Goal: Task Accomplishment & Management: Manage account settings

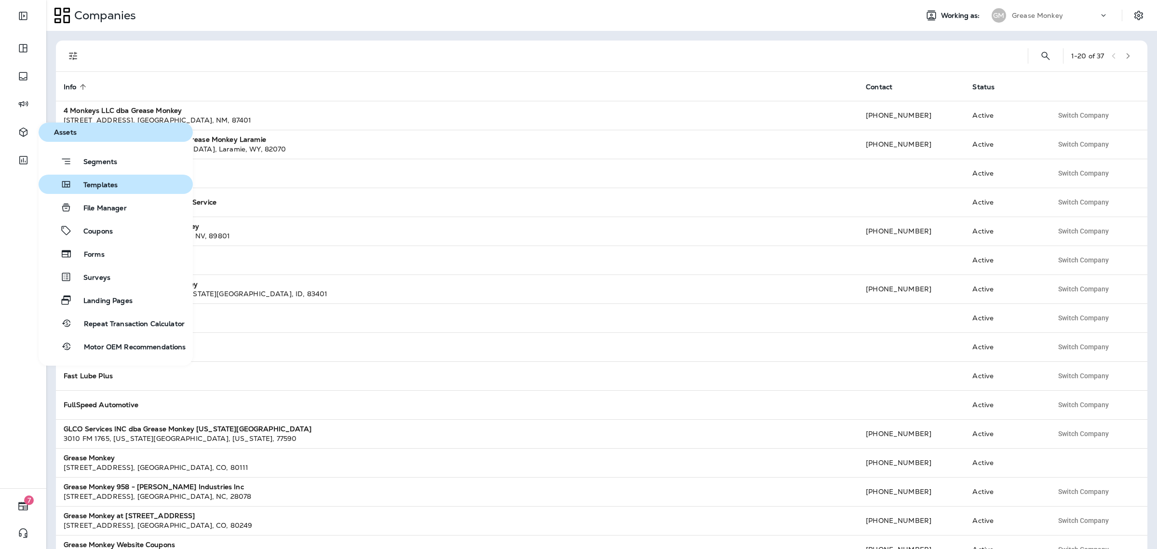
click at [101, 193] on button "Templates" at bounding box center [116, 184] width 154 height 19
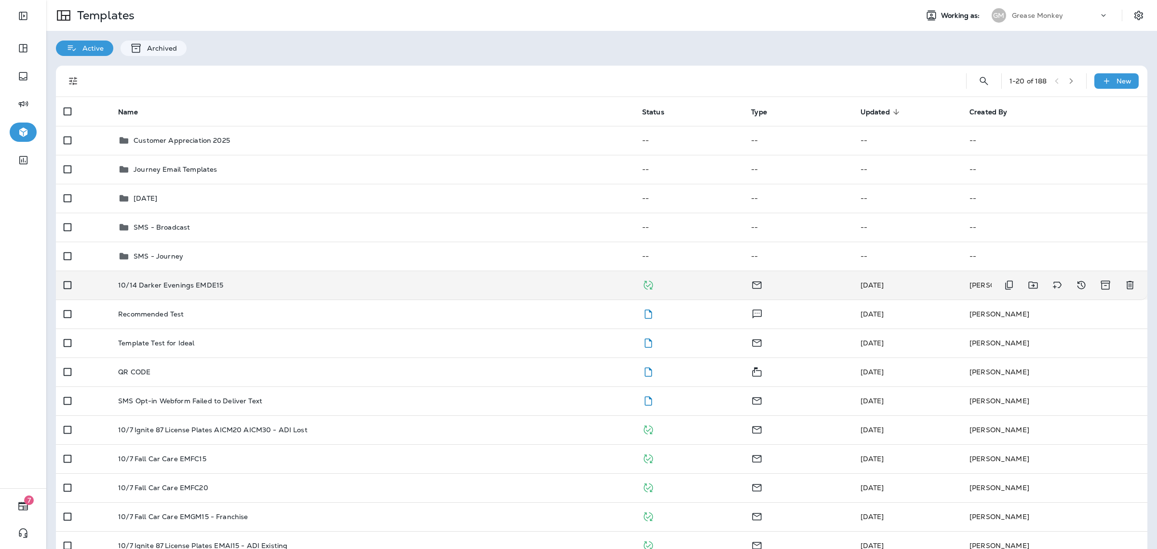
click at [240, 287] on div "10/14 Darker Evenings EMDE15" at bounding box center [372, 285] width 509 height 8
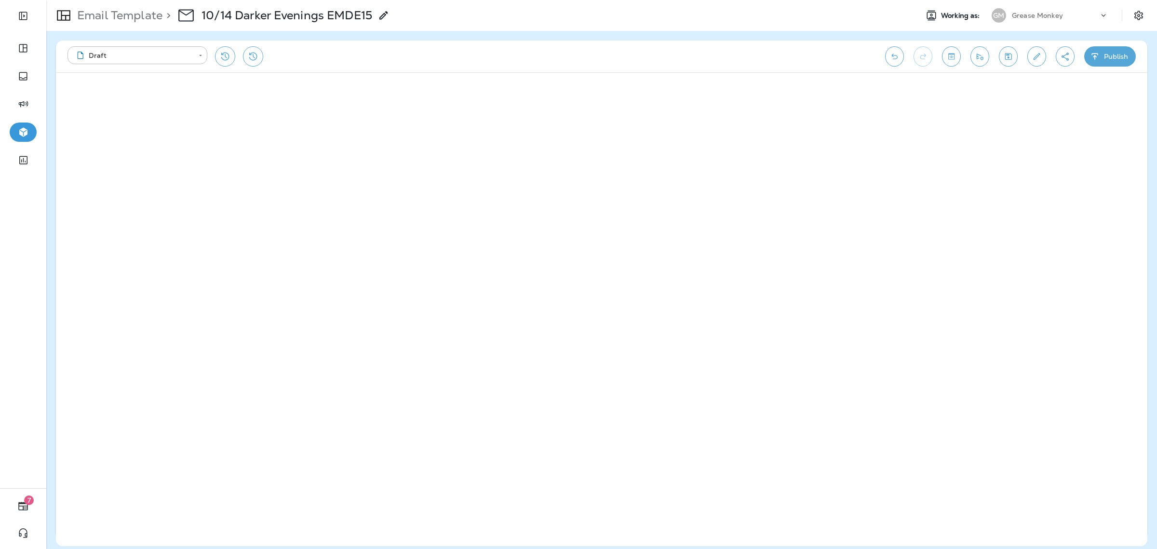
click at [1080, 15] on div "Grease Monkey" at bounding box center [1055, 15] width 87 height 14
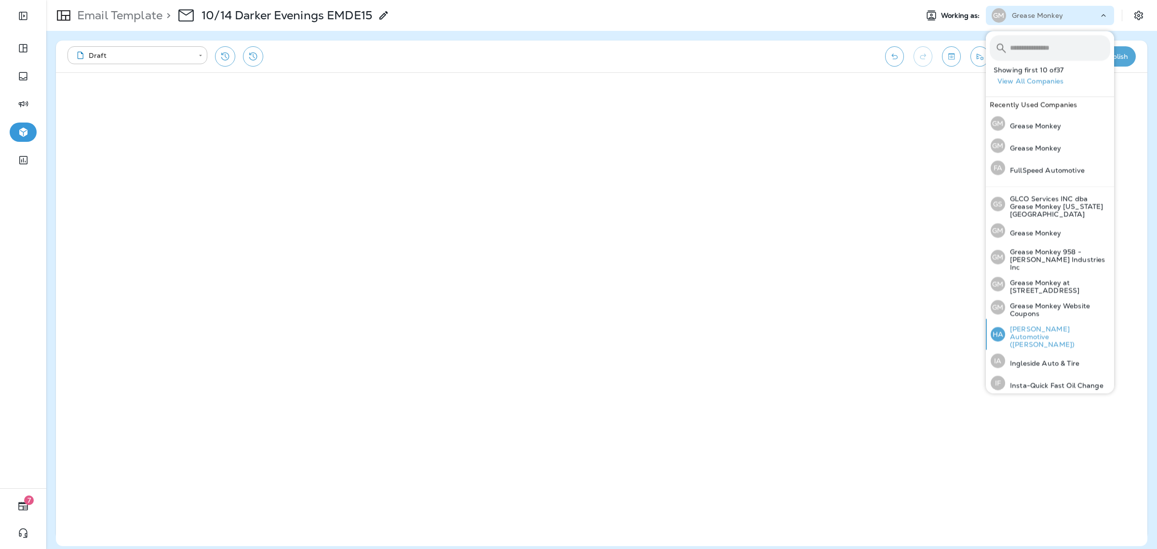
scroll to position [259, 0]
click at [1067, 298] on p "Grease Monkey Website Coupons" at bounding box center [1057, 305] width 105 height 15
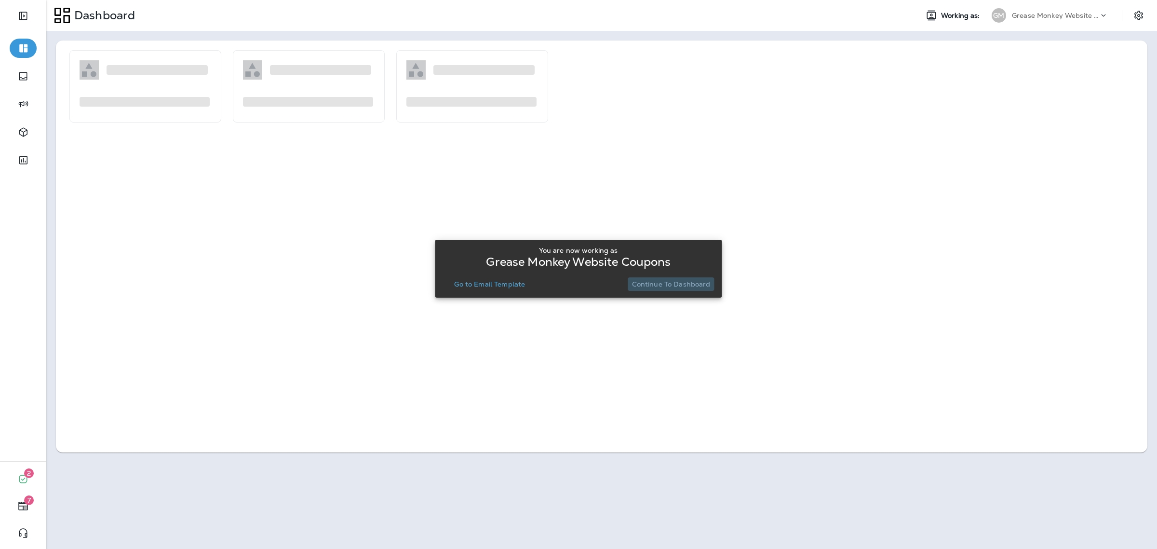
click at [679, 282] on p "Continue to Dashboard" at bounding box center [671, 284] width 79 height 8
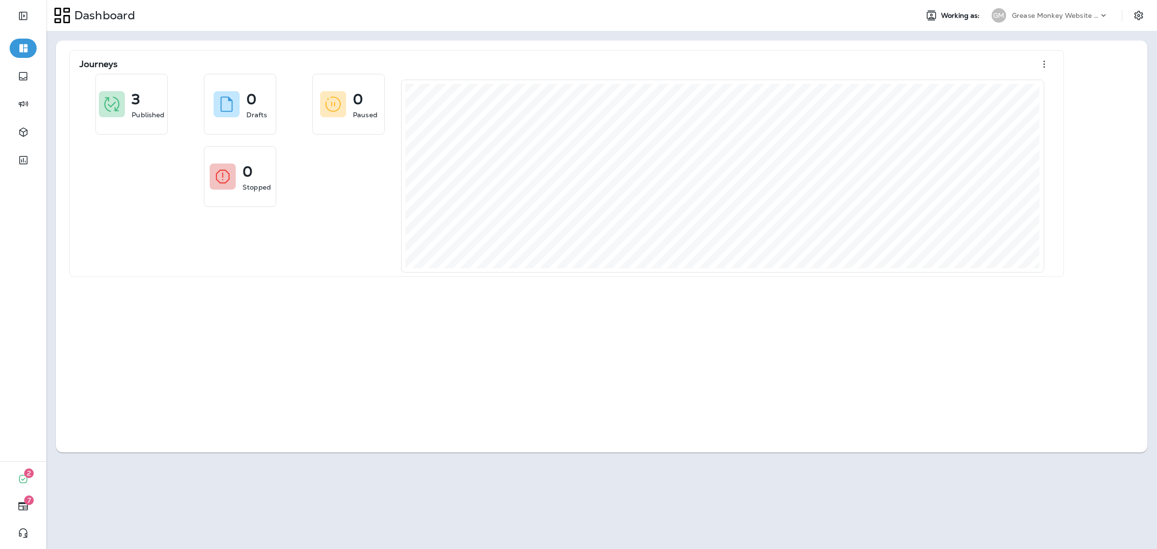
click at [1100, 14] on icon at bounding box center [1104, 16] width 10 height 10
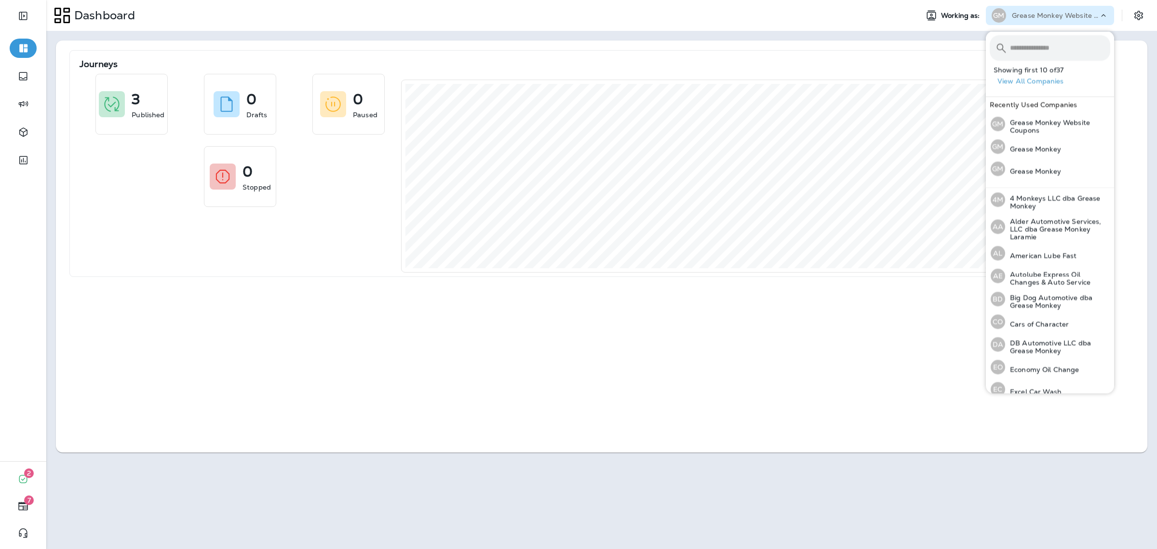
click at [1100, 14] on icon at bounding box center [1104, 16] width 10 height 10
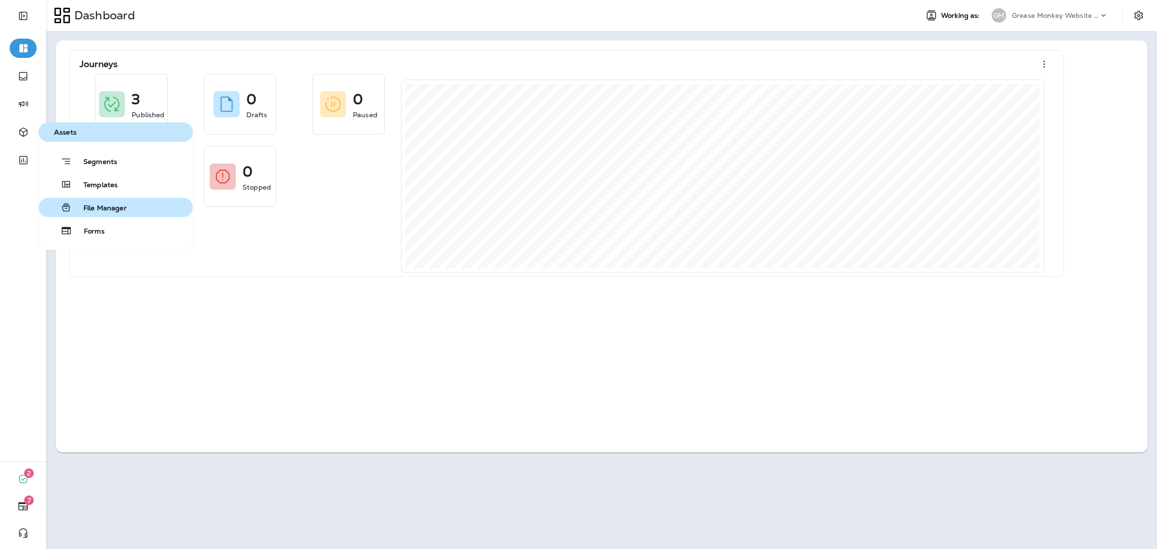
click at [104, 210] on span "File Manager" at bounding box center [99, 208] width 55 height 9
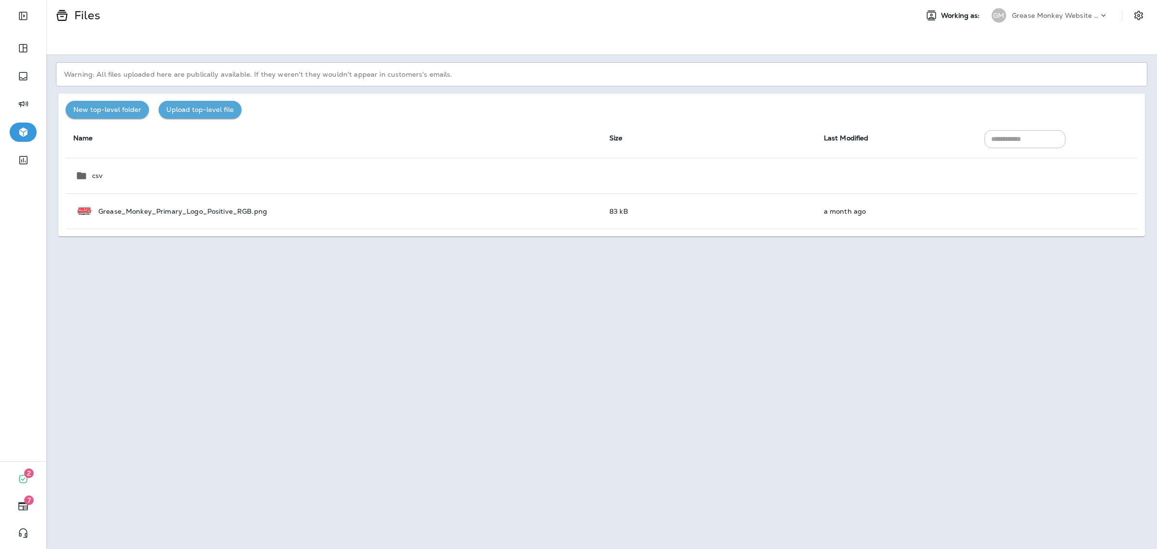
click at [350, 84] on p "Warning: All files uploaded here are publically available. If they weren't they…" at bounding box center [601, 74] width 1091 height 24
click at [1088, 49] on div at bounding box center [601, 43] width 1111 height 24
click at [1090, 20] on div "Grease Monkey Website Coupons" at bounding box center [1055, 15] width 87 height 14
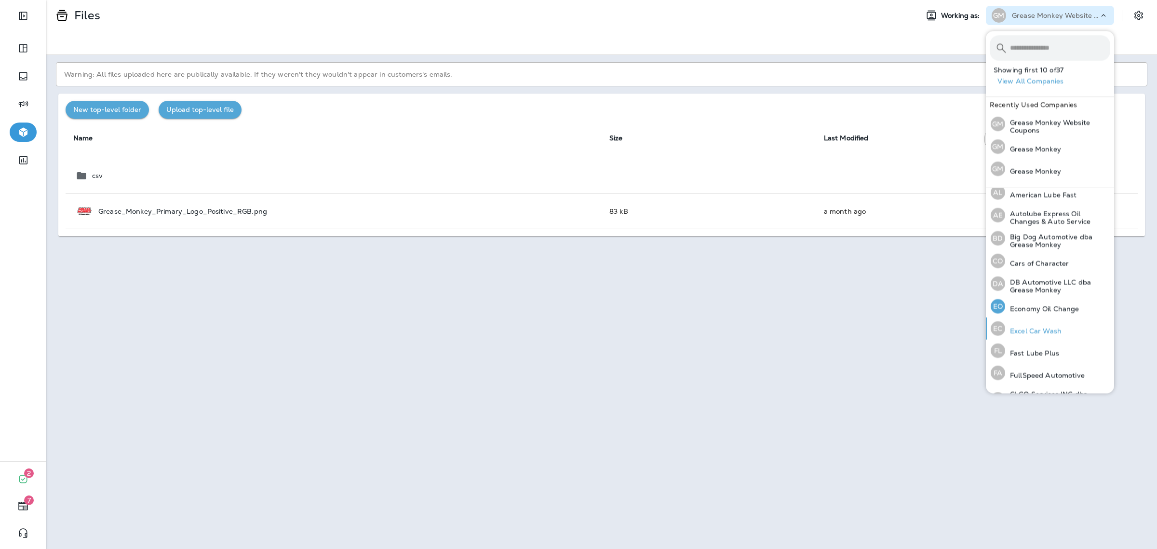
scroll to position [121, 0]
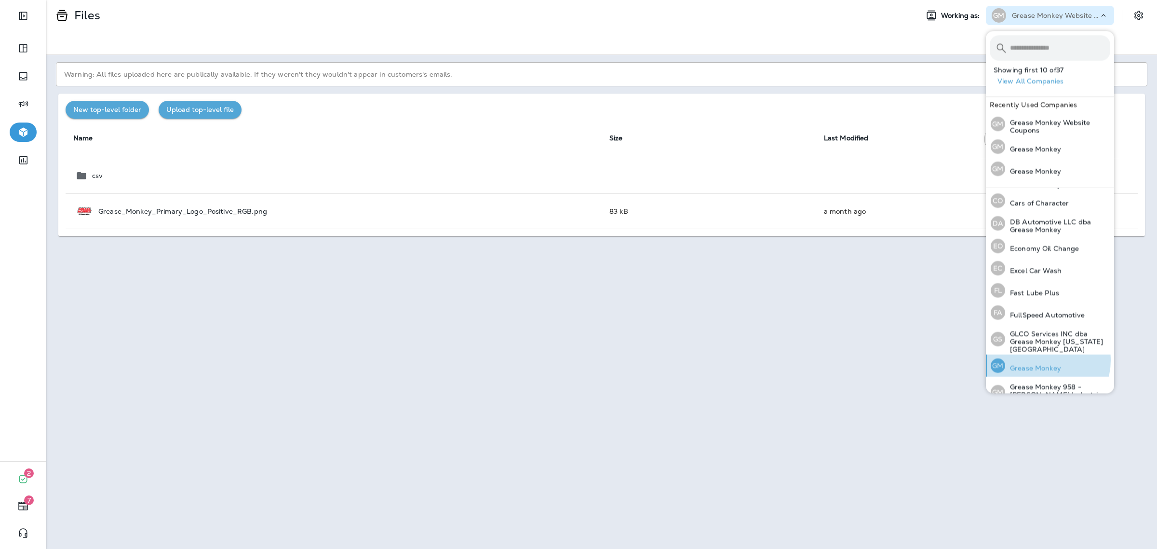
click at [1043, 355] on div "GM Grease Monkey" at bounding box center [1026, 366] width 78 height 22
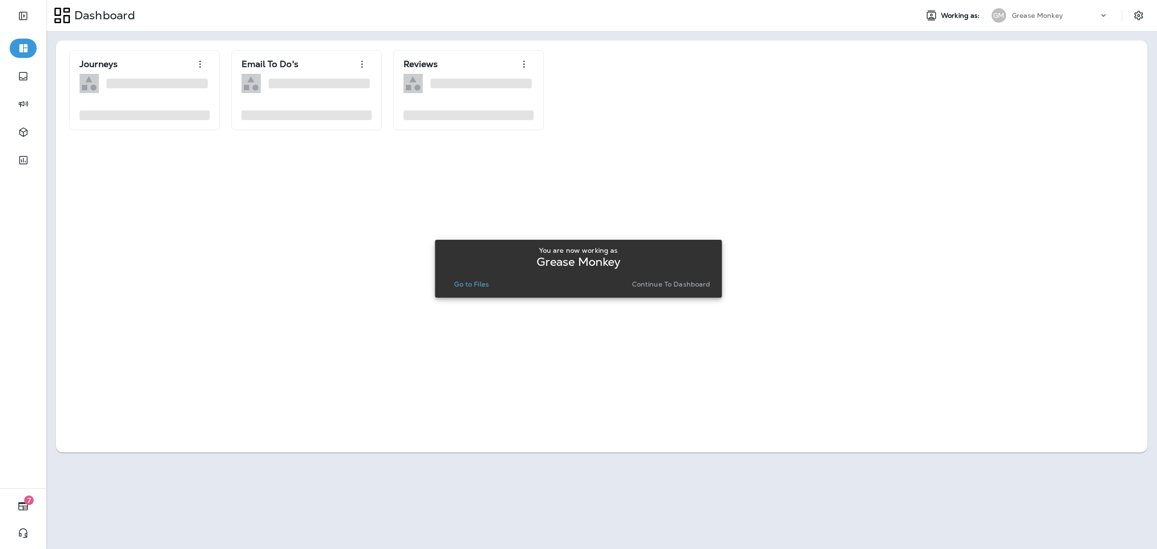
drag, startPoint x: 662, startPoint y: 286, endPoint x: 668, endPoint y: 285, distance: 5.9
click at [662, 287] on p "Continue to Dashboard" at bounding box center [671, 284] width 79 height 8
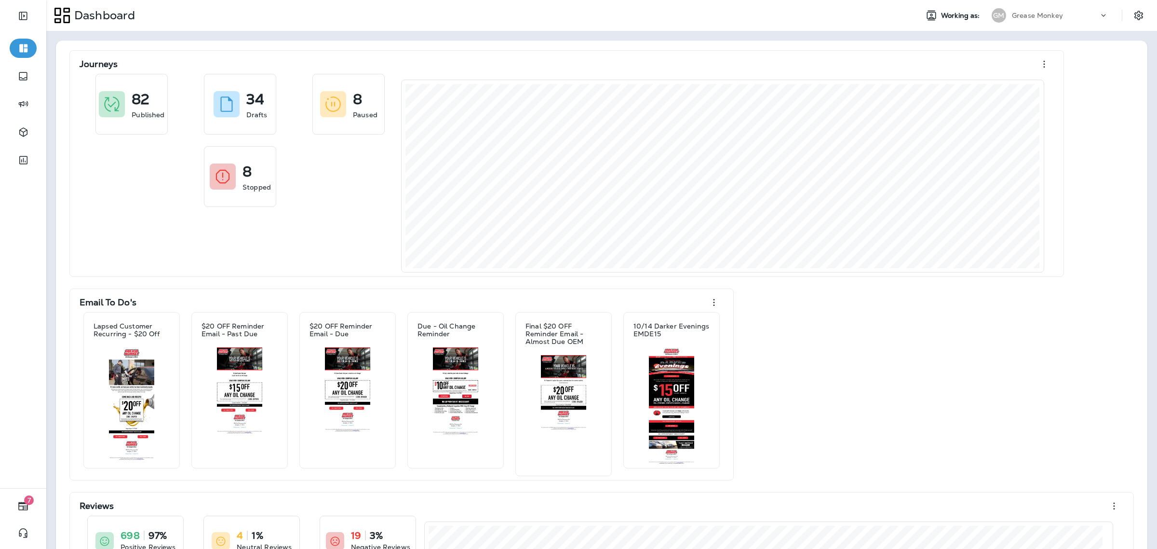
click at [1144, 20] on div at bounding box center [1143, 15] width 27 height 17
click at [1133, 13] on icon "Settings" at bounding box center [1139, 16] width 12 height 12
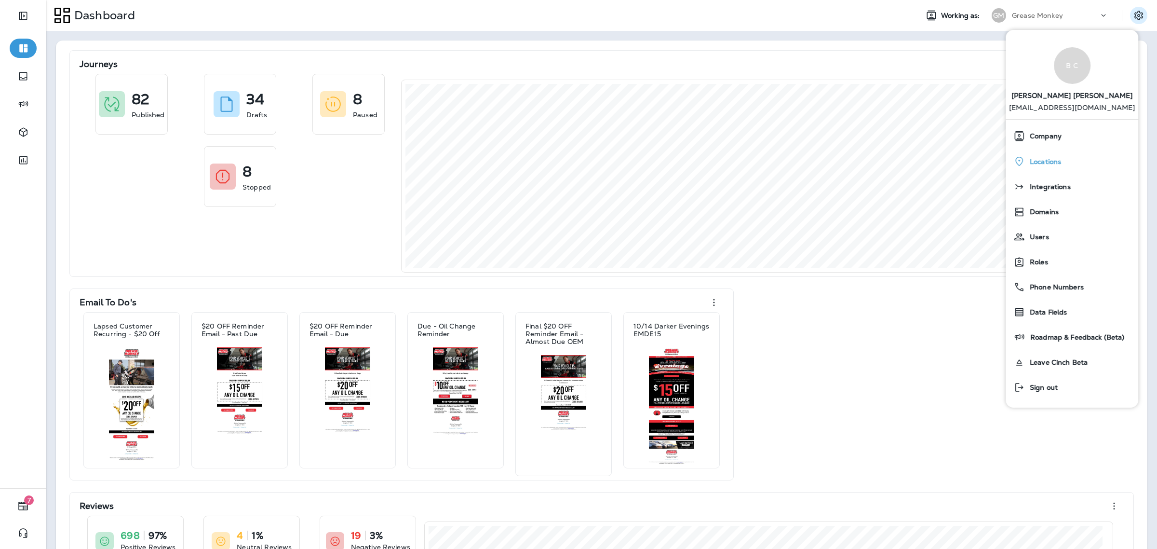
click at [1076, 163] on div "Locations" at bounding box center [1071, 161] width 125 height 20
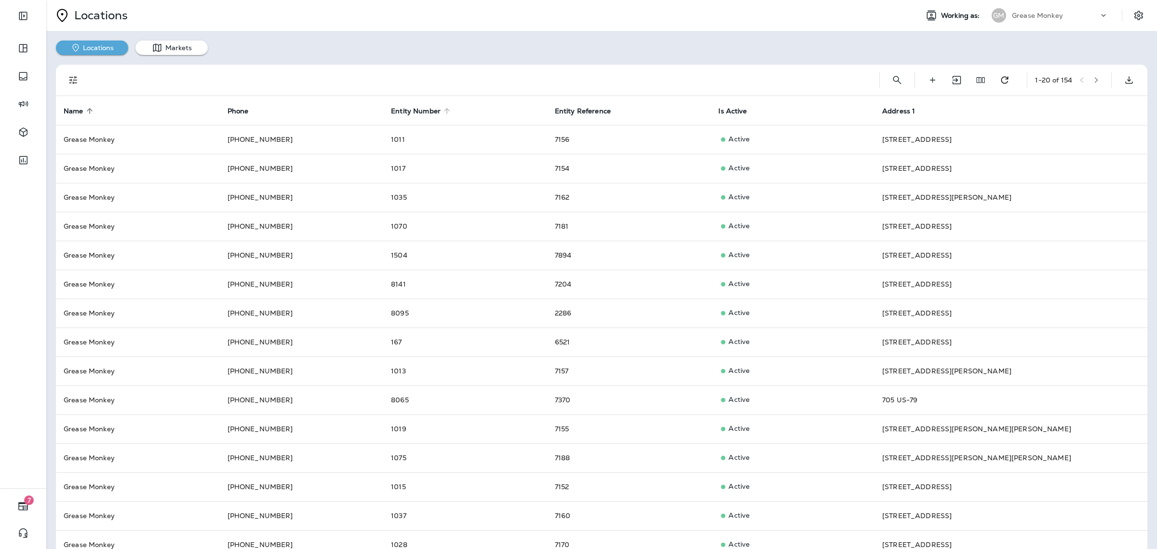
click at [437, 111] on span "Entity Number" at bounding box center [422, 111] width 62 height 9
click at [444, 112] on icon at bounding box center [447, 111] width 9 height 9
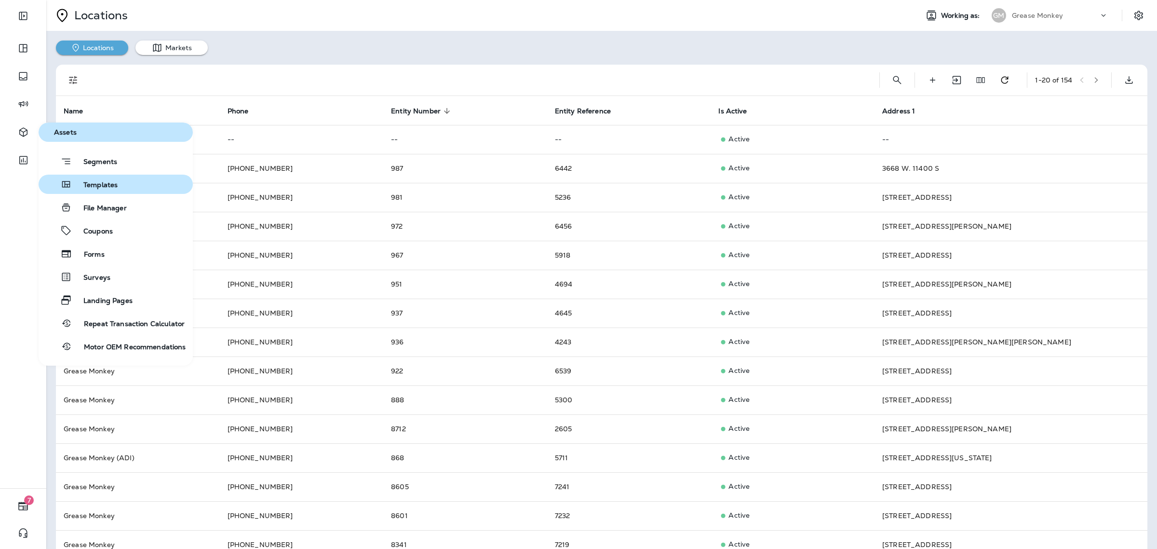
click at [107, 188] on span "Templates" at bounding box center [95, 185] width 46 height 9
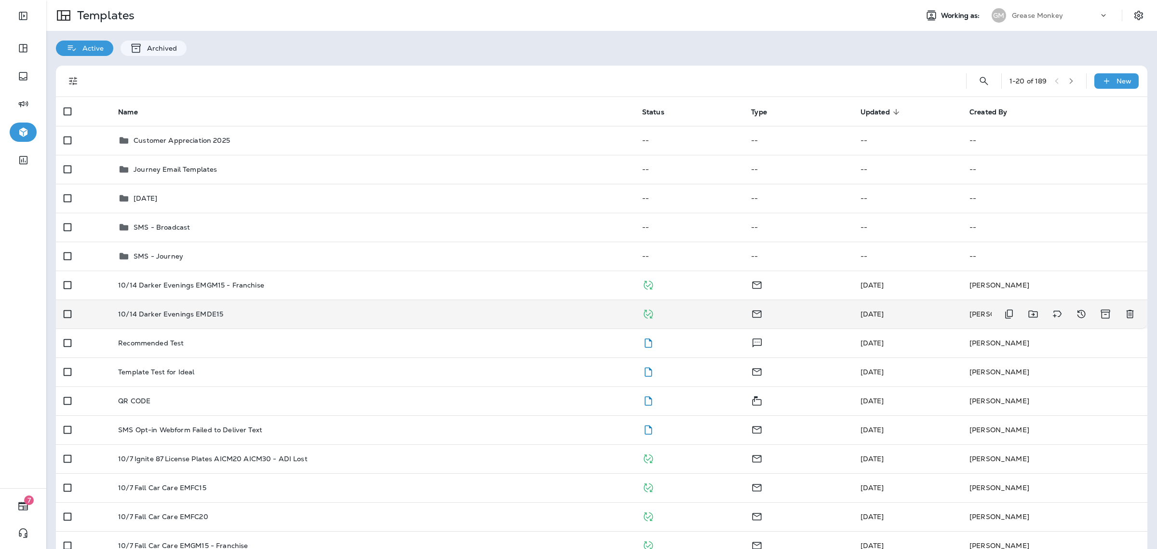
click at [328, 311] on div "10/14 Darker Evenings EMDE15" at bounding box center [372, 314] width 509 height 8
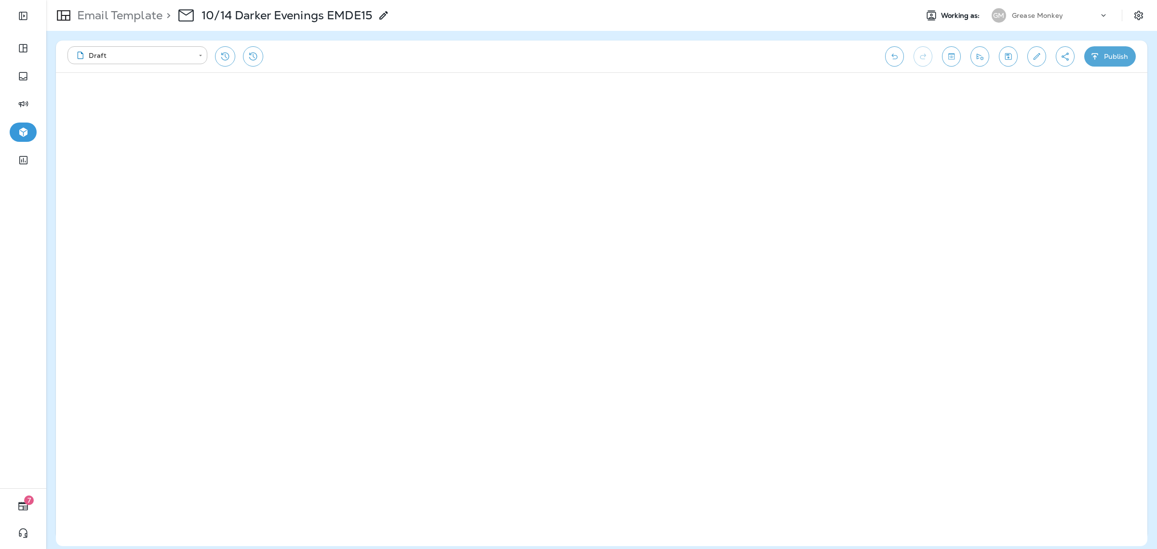
click at [593, 48] on div "**********" at bounding box center [471, 56] width 808 height 20
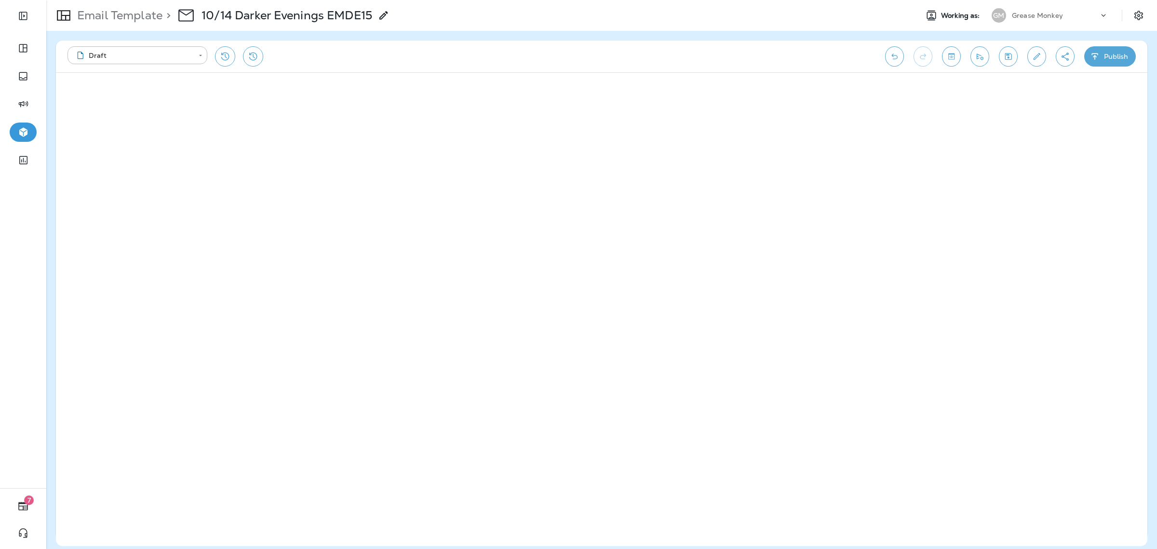
click at [593, 48] on div "**********" at bounding box center [471, 56] width 808 height 20
click at [1137, 10] on icon "Settings" at bounding box center [1139, 16] width 12 height 12
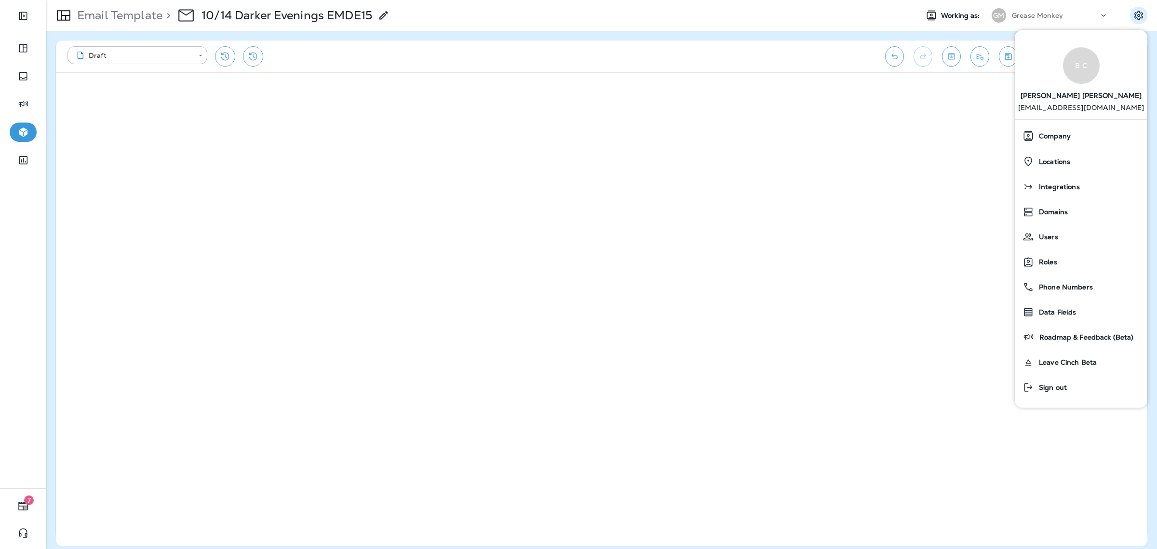
click at [1025, 7] on div "GM Grease Monkey" at bounding box center [1050, 15] width 128 height 19
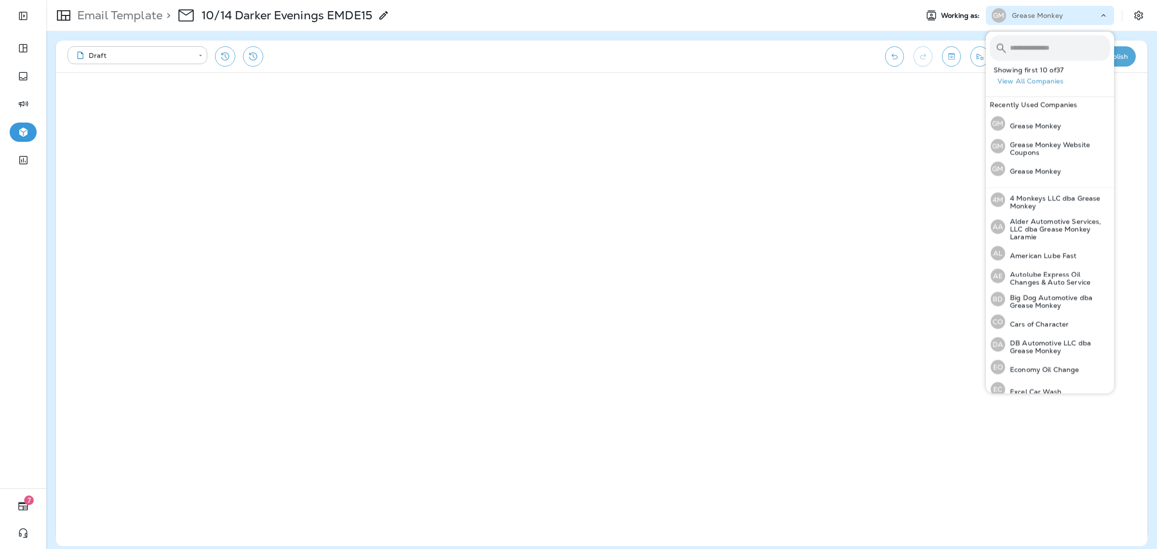
click at [1036, 54] on input "text" at bounding box center [1060, 48] width 100 height 26
click at [945, 26] on div "Email Template > 10/14 Darker Evenings EMDE15 Working as: GM Grease Monkey" at bounding box center [601, 15] width 1111 height 31
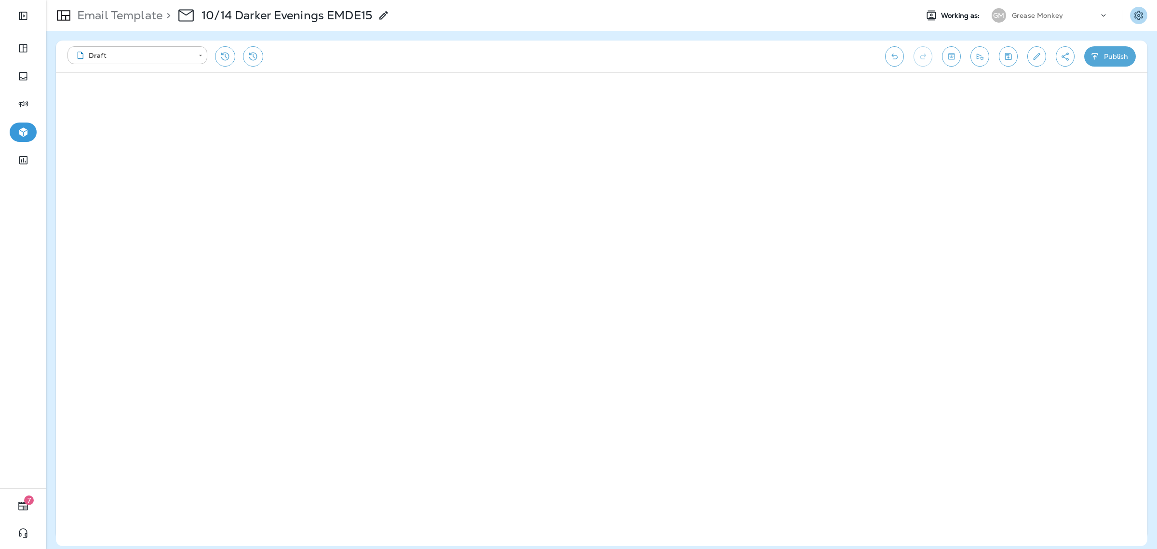
click at [1140, 13] on icon "Settings" at bounding box center [1138, 15] width 9 height 9
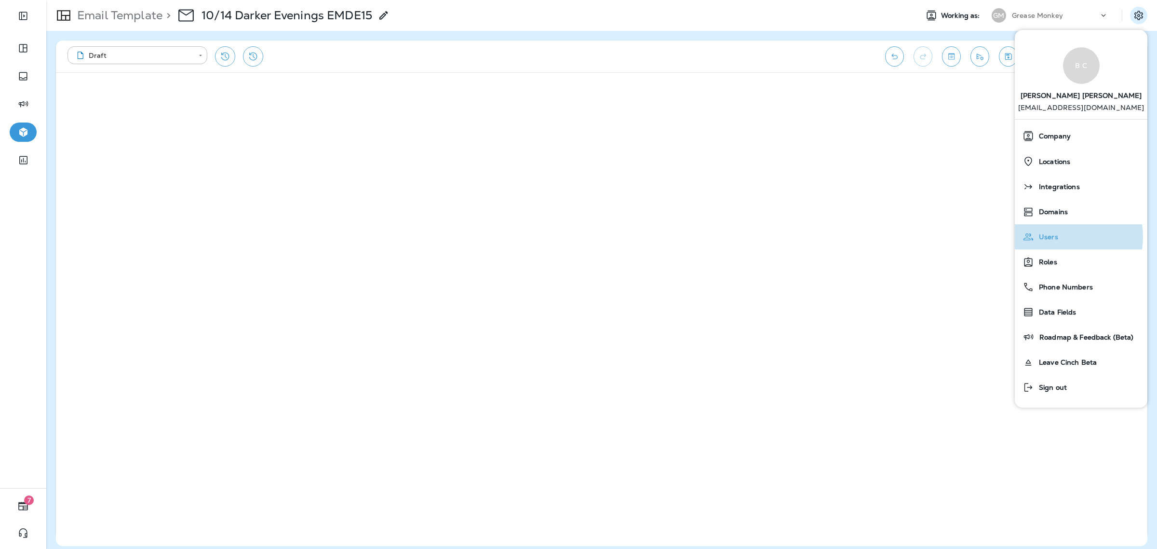
click at [1056, 237] on span "Users" at bounding box center [1046, 237] width 24 height 8
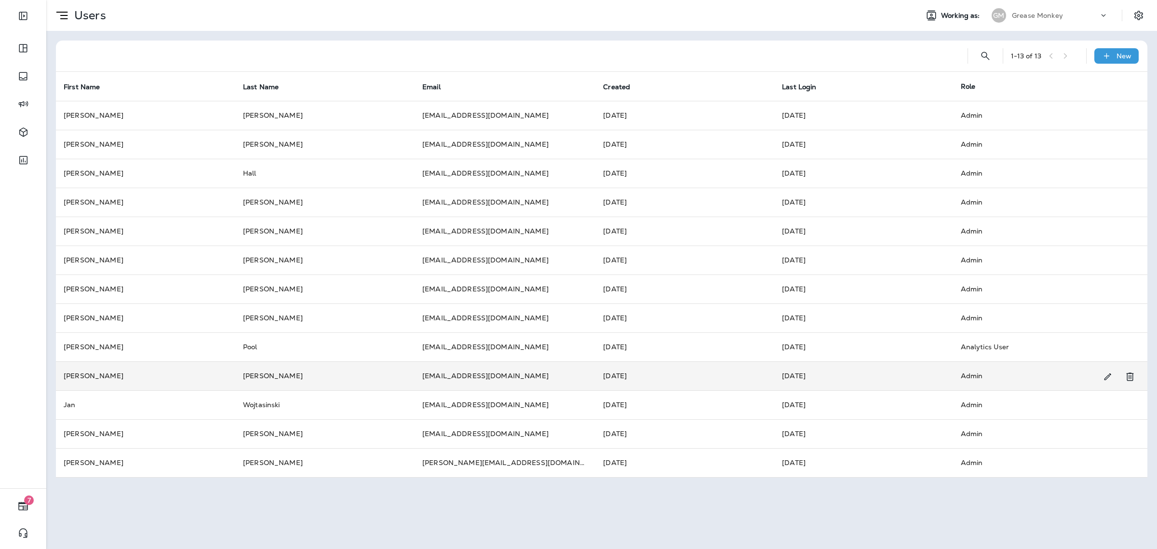
click at [141, 375] on td "[PERSON_NAME]" at bounding box center [145, 375] width 179 height 29
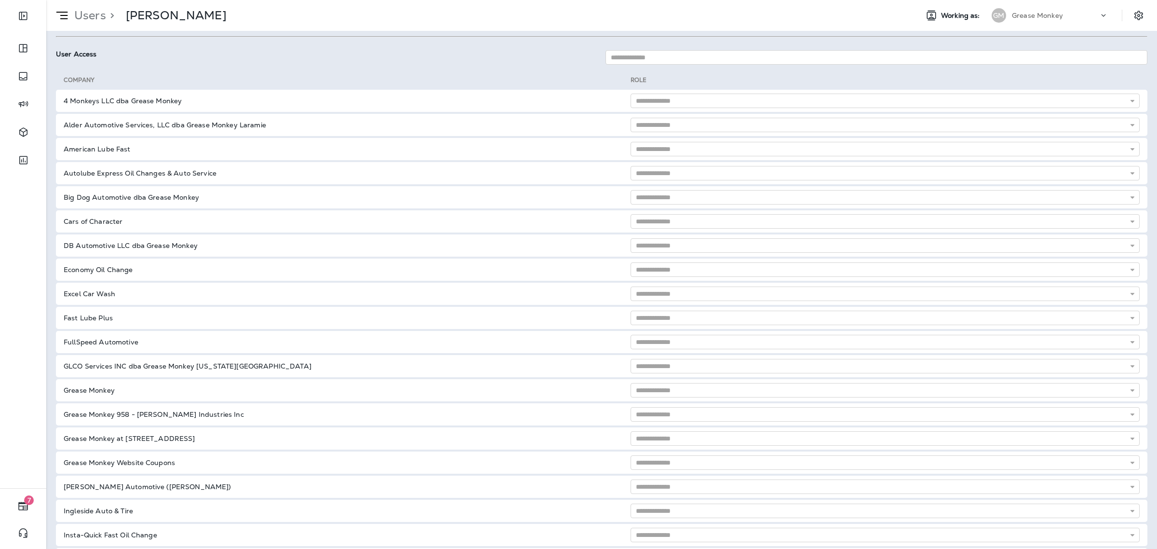
scroll to position [121, 0]
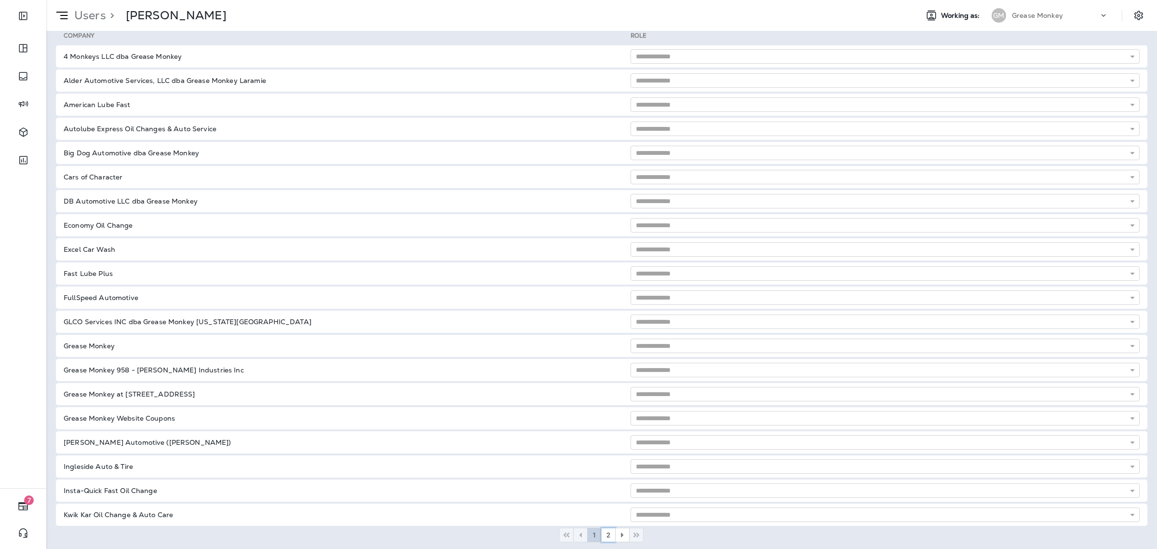
click at [606, 533] on span "2" at bounding box center [608, 534] width 4 height 7
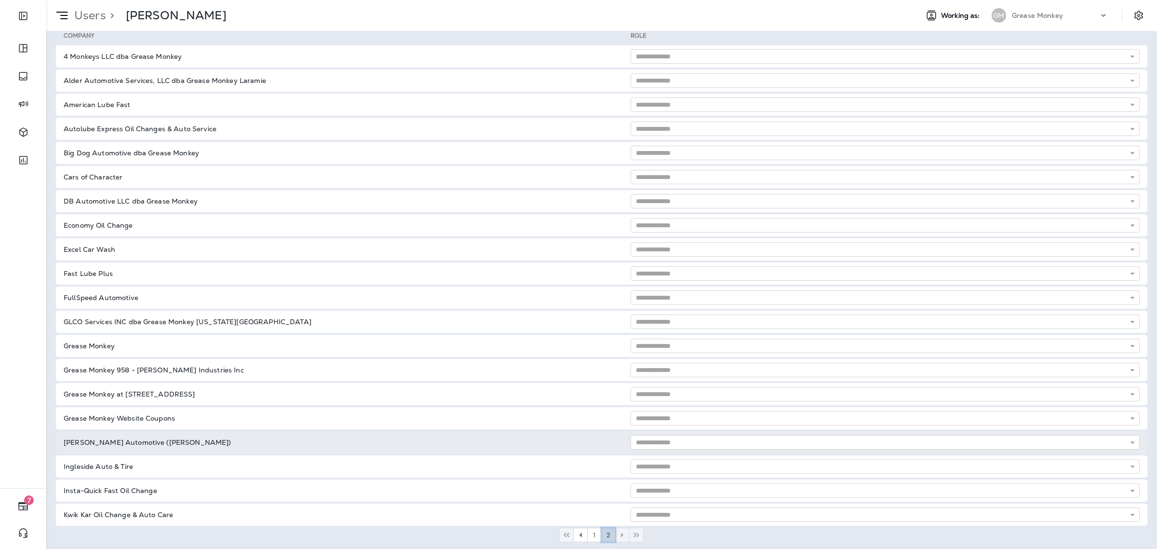
scroll to position [49, 0]
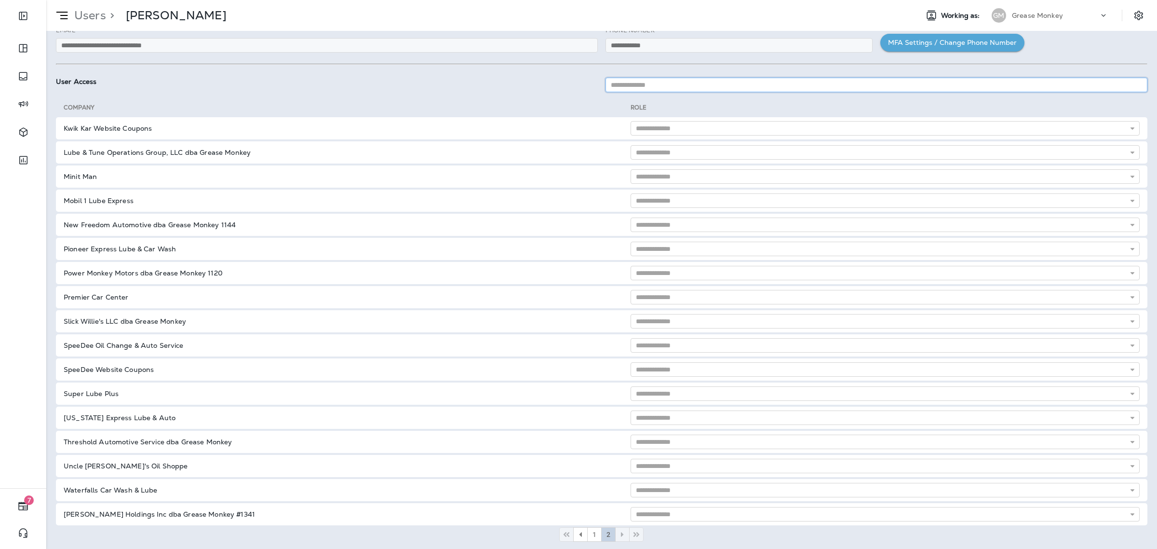
click at [657, 84] on input at bounding box center [876, 85] width 542 height 14
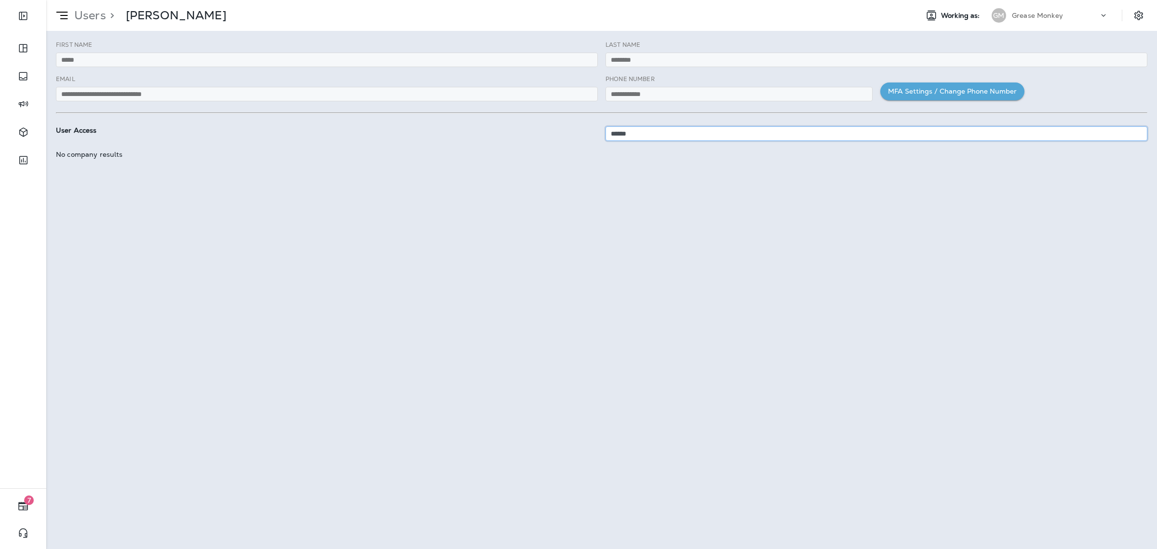
scroll to position [0, 0]
type input "*"
click at [1054, 11] on div "Grease Monkey" at bounding box center [1055, 15] width 87 height 14
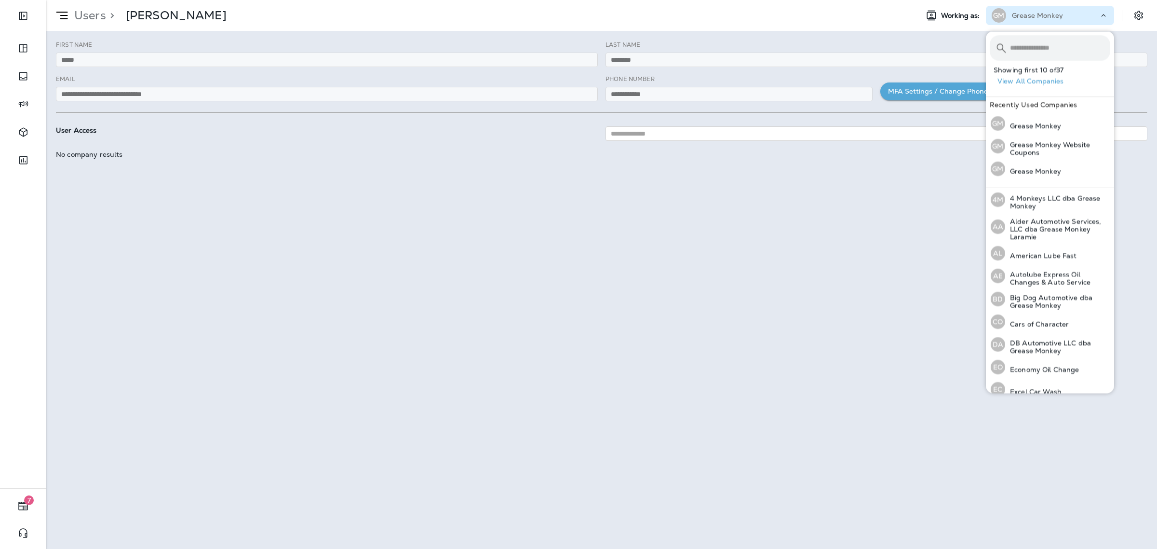
click at [1053, 39] on input "text" at bounding box center [1060, 48] width 100 height 26
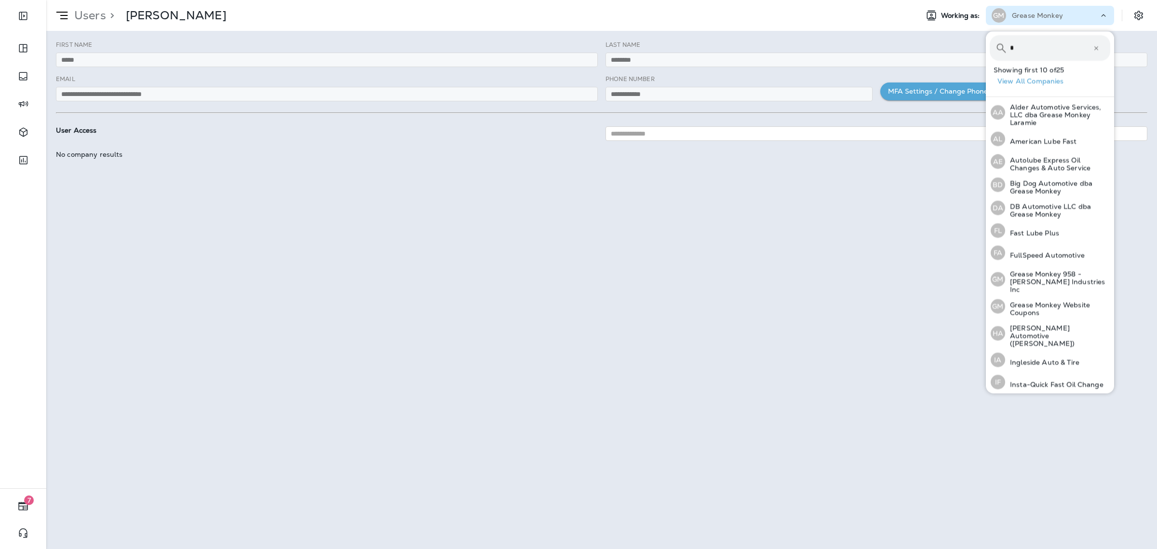
type input "*"
click at [1040, 81] on button "View All Companies" at bounding box center [1054, 81] width 121 height 15
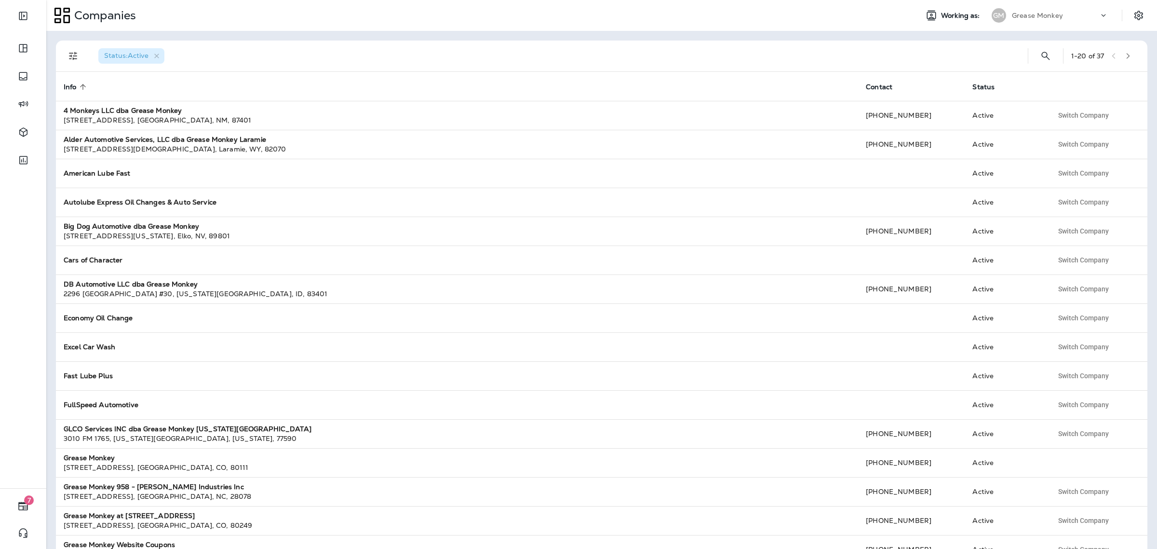
click at [1127, 58] on icon "button" at bounding box center [1128, 56] width 3 height 6
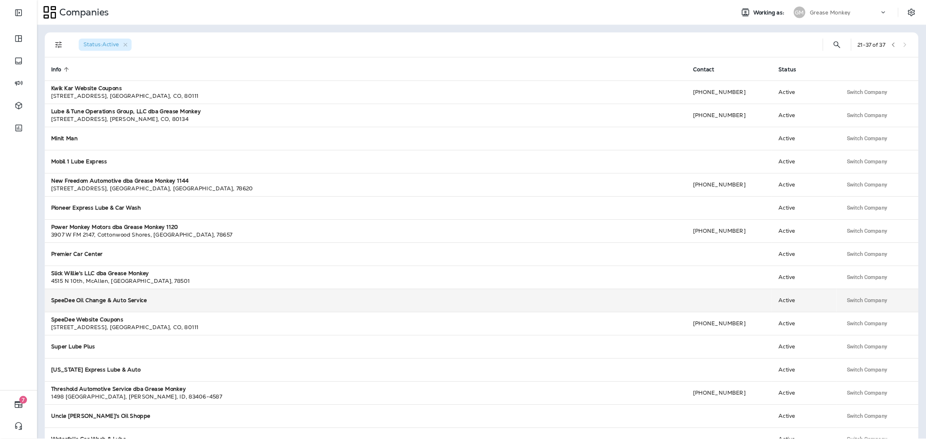
scroll to position [54, 0]
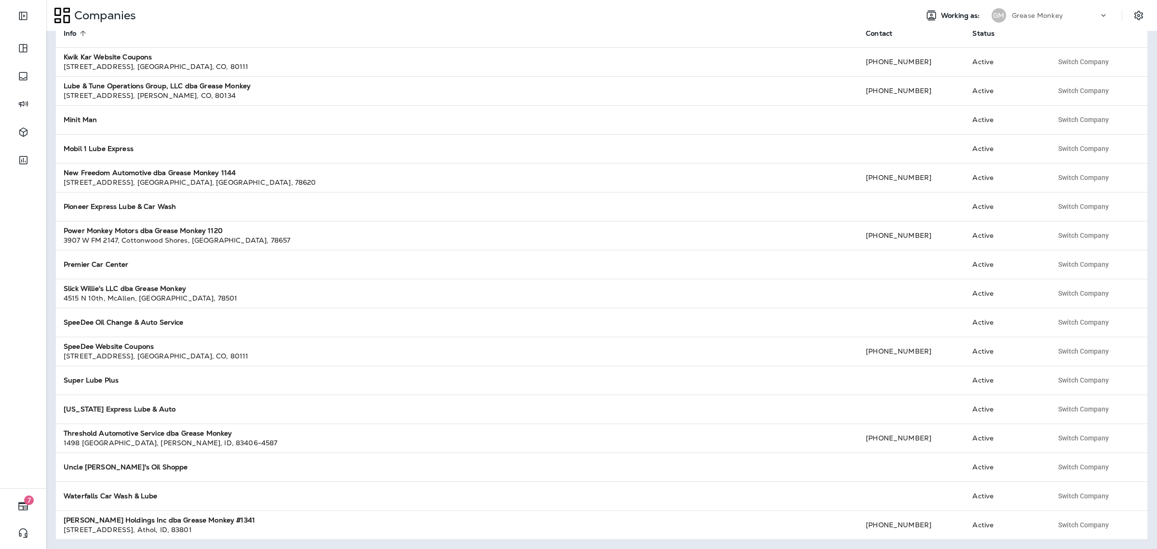
click at [51, 263] on div "Status : Active 21 - 37 of 37 Info sorted ascending Contact Status Kwik Kar Web…" at bounding box center [601, 290] width 1111 height 518
click at [1057, 15] on p "Grease Monkey" at bounding box center [1037, 16] width 51 height 8
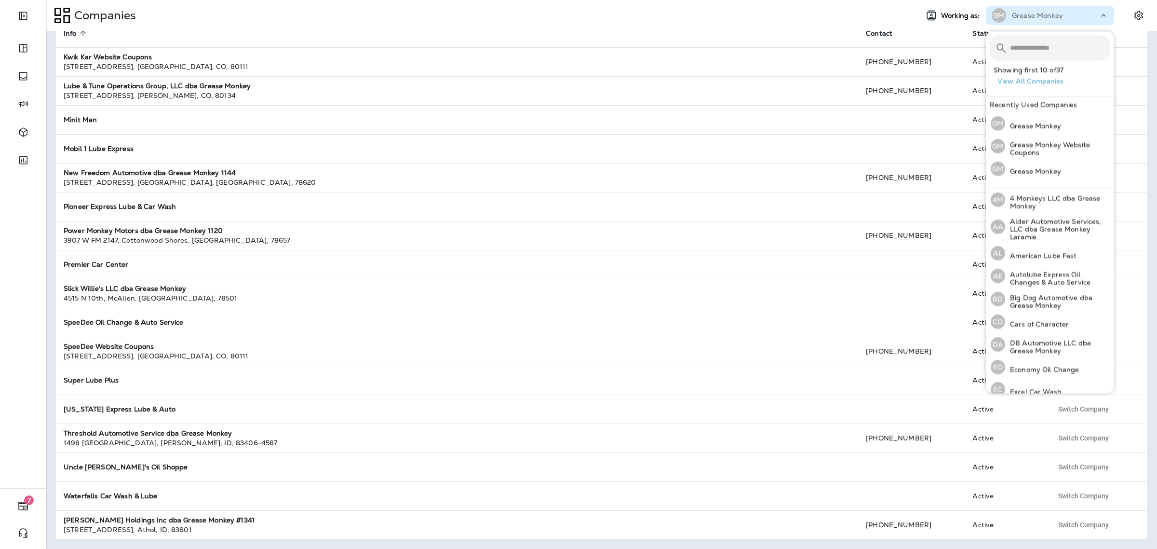
click at [1051, 44] on input "text" at bounding box center [1060, 48] width 100 height 26
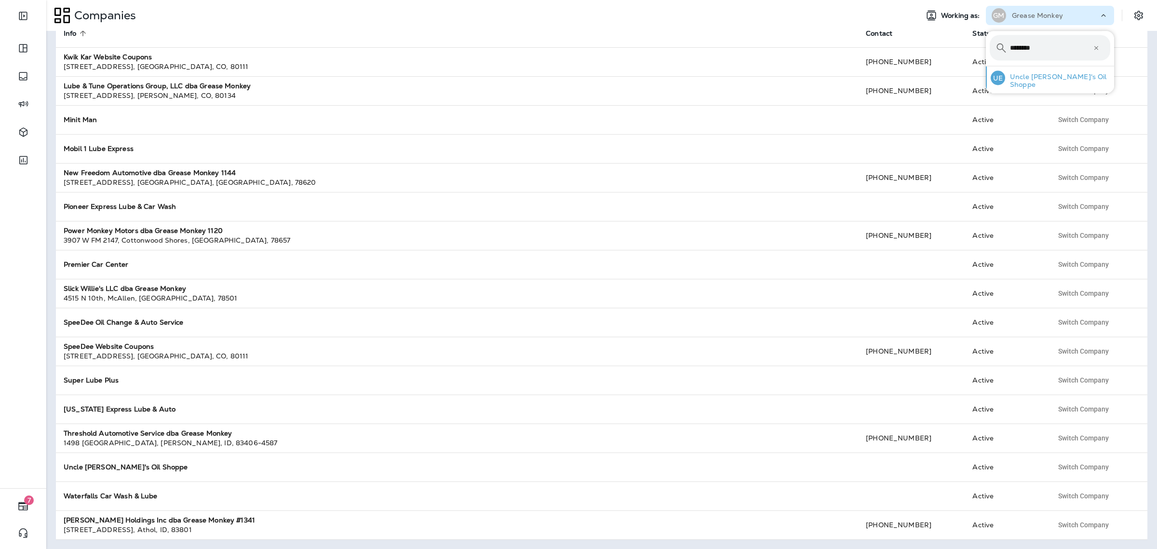
type input "********"
click at [1011, 84] on div "UE Uncle [PERSON_NAME]'s Oil Shoppe" at bounding box center [1050, 78] width 127 height 23
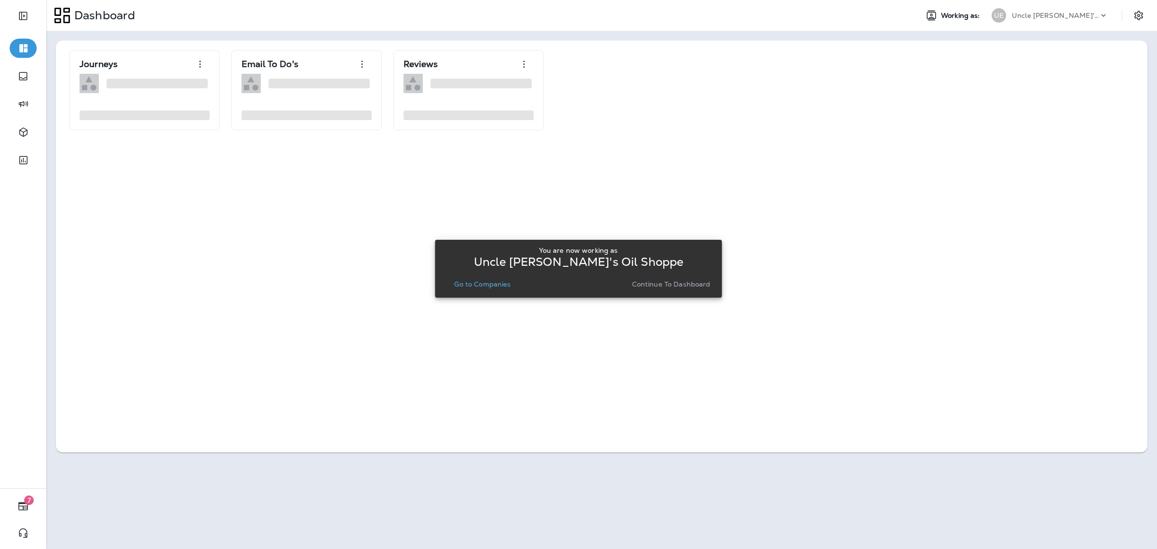
click at [679, 276] on div "You are now working as Uncle [PERSON_NAME]'s Oil Shoppe Go to Companies Continu…" at bounding box center [578, 268] width 271 height 44
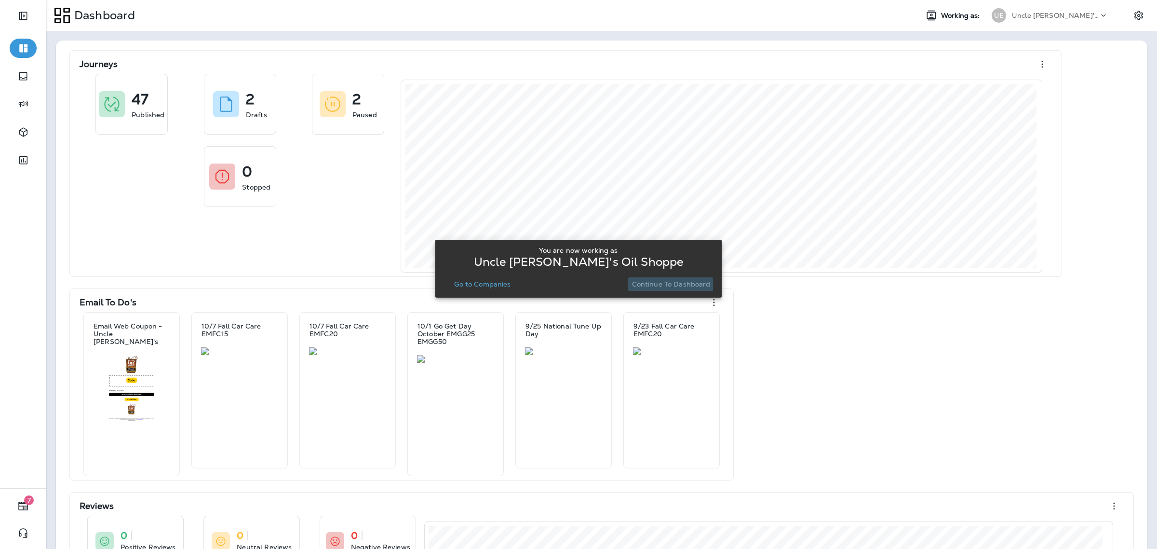
click at [659, 284] on p "Continue to Dashboard" at bounding box center [671, 284] width 79 height 8
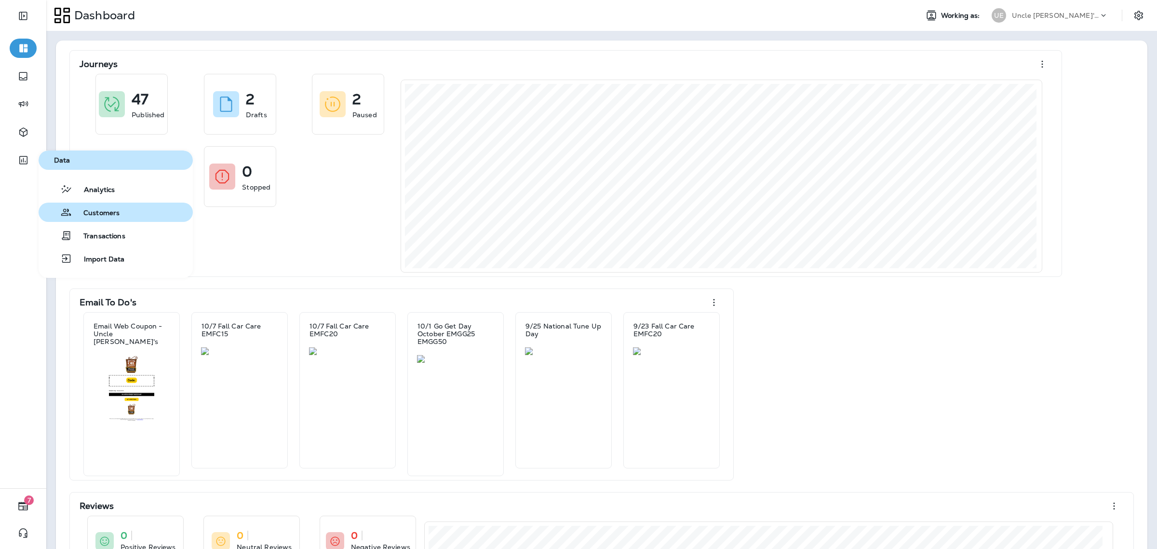
click at [89, 213] on span "Customers" at bounding box center [96, 213] width 48 height 9
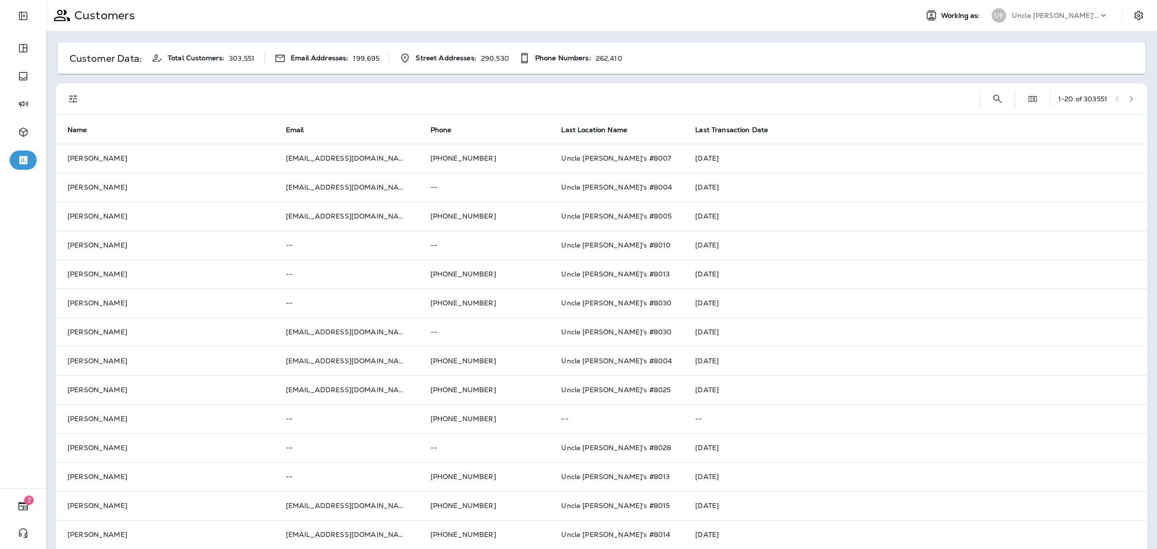
click at [995, 93] on div "1 - 20 of 303551" at bounding box center [604, 98] width 1080 height 31
click at [992, 93] on icon "Search Customers" at bounding box center [998, 99] width 12 height 12
click at [950, 103] on input "text" at bounding box center [947, 98] width 100 height 26
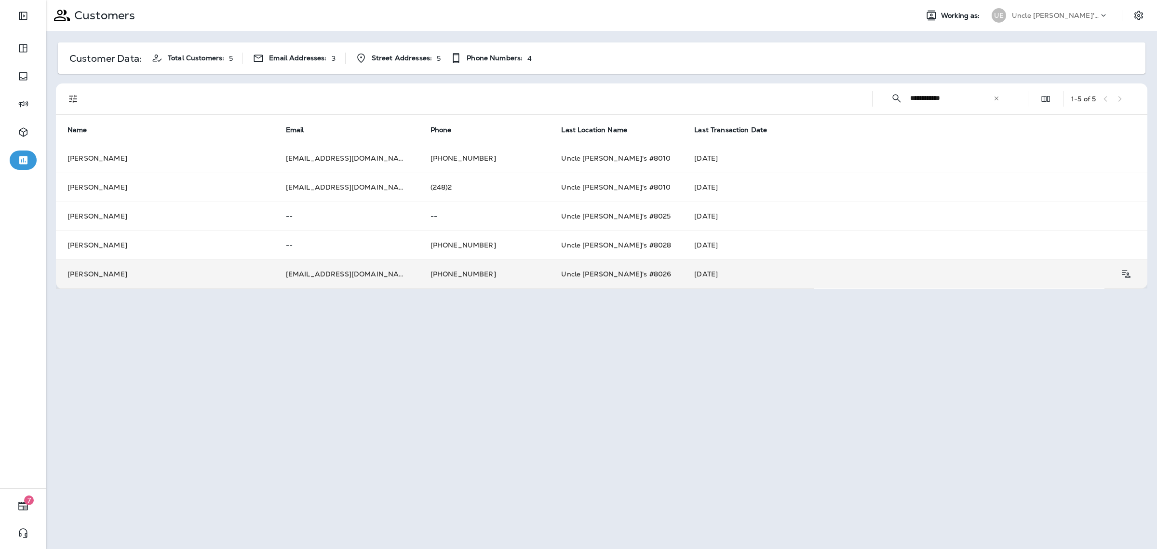
type input "**********"
click at [240, 276] on td "[PERSON_NAME]" at bounding box center [165, 273] width 218 height 29
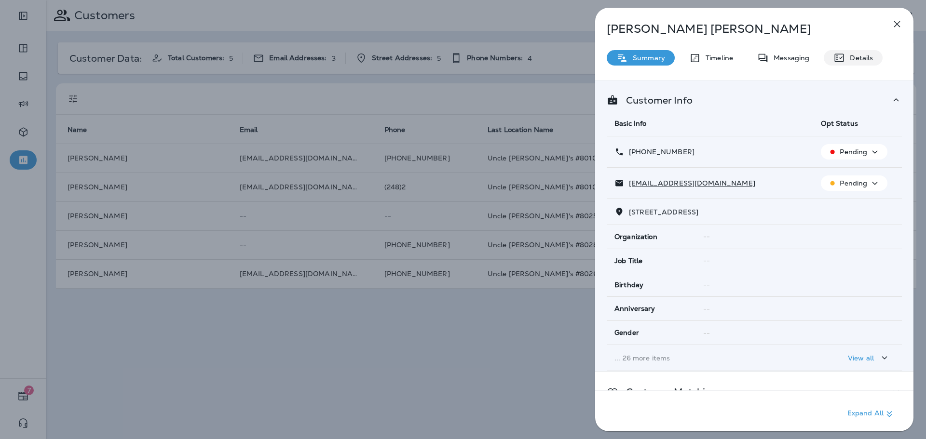
click at [874, 55] on div "Details" at bounding box center [852, 57] width 59 height 15
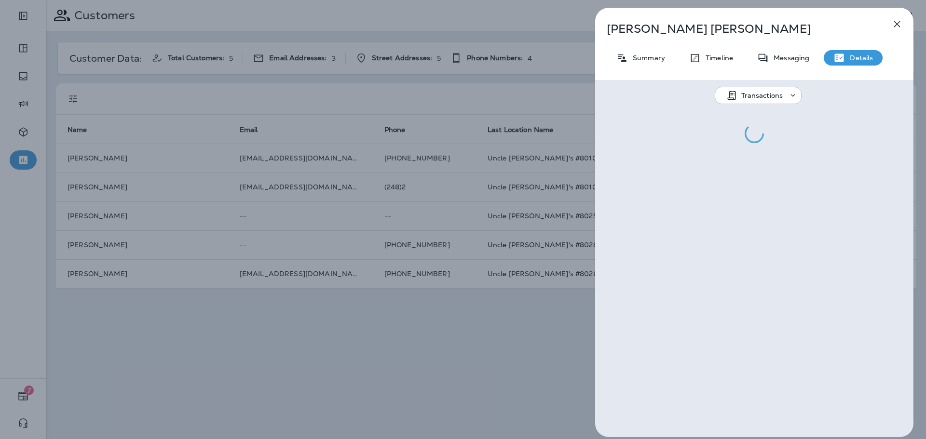
click at [627, 59] on icon at bounding box center [622, 58] width 12 height 12
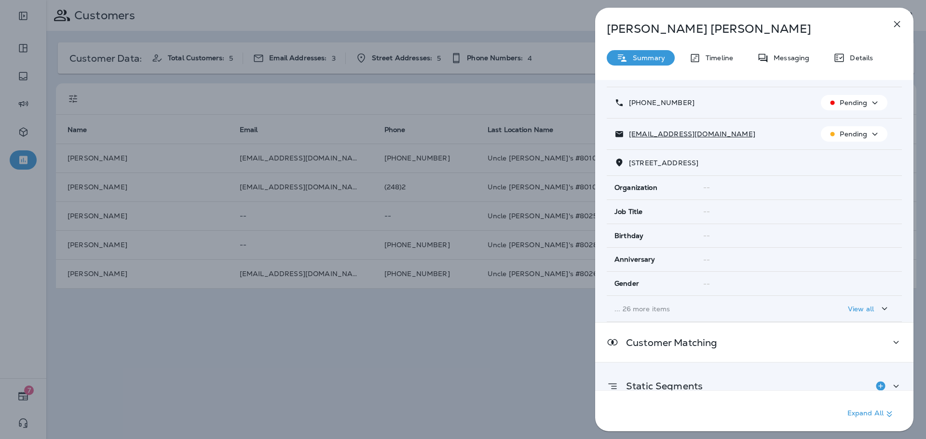
scroll to position [108, 0]
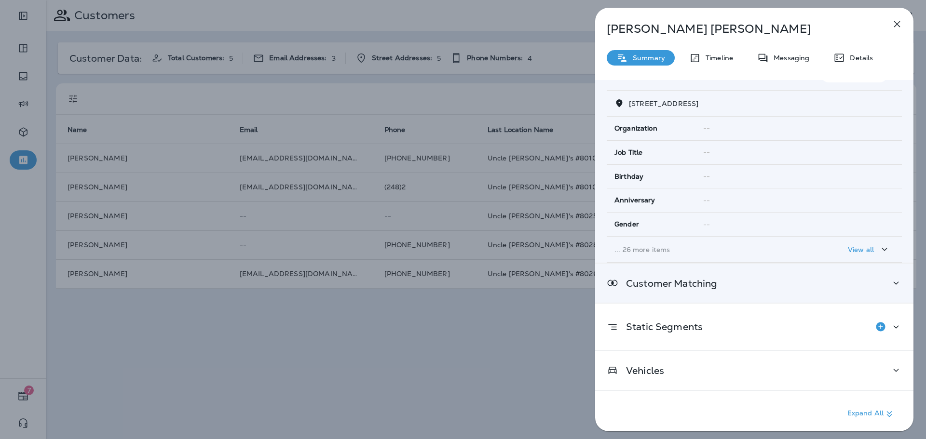
click at [882, 289] on div "Customer Matching" at bounding box center [753, 283] width 295 height 12
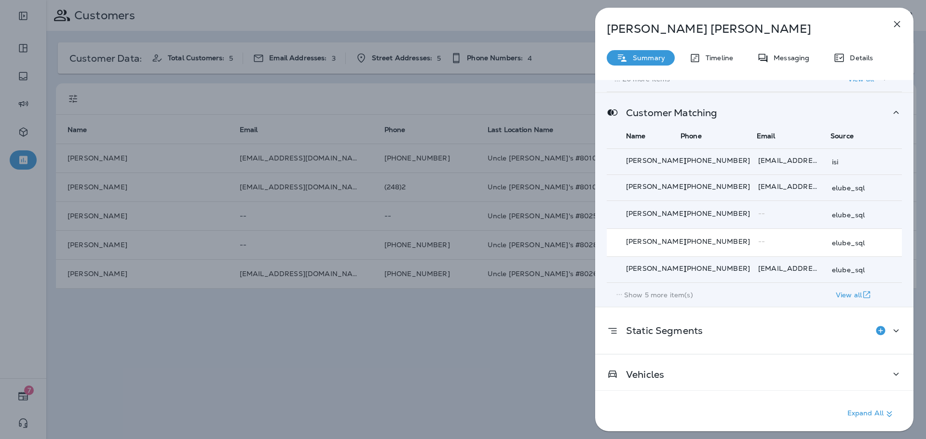
scroll to position [283, 0]
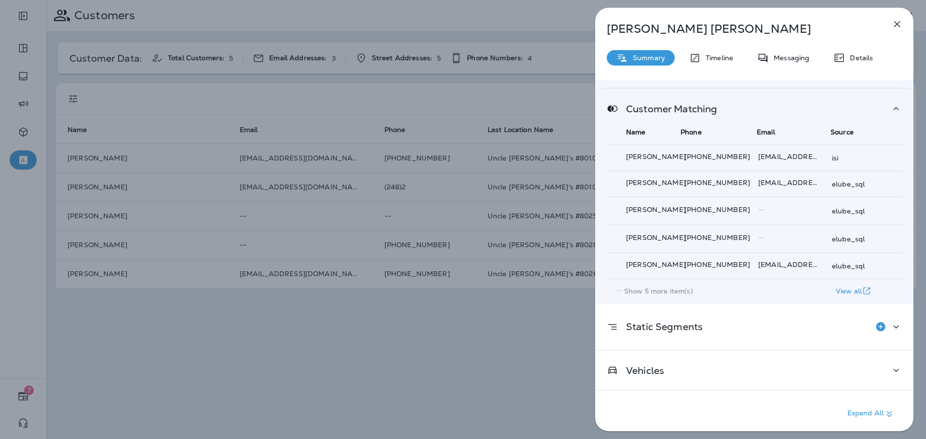
click at [847, 291] on p "View all" at bounding box center [848, 291] width 26 height 8
click at [661, 293] on p "Show 5 more item(s)" at bounding box center [658, 291] width 69 height 8
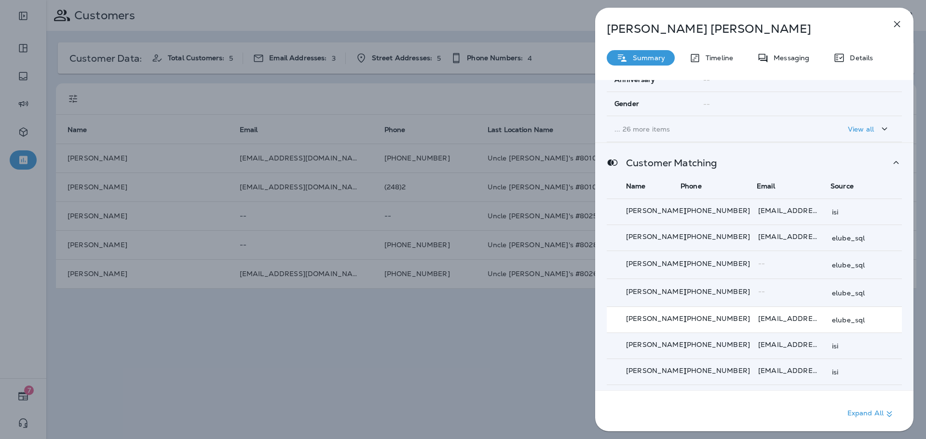
scroll to position [289, 0]
